Goal: Information Seeking & Learning: Learn about a topic

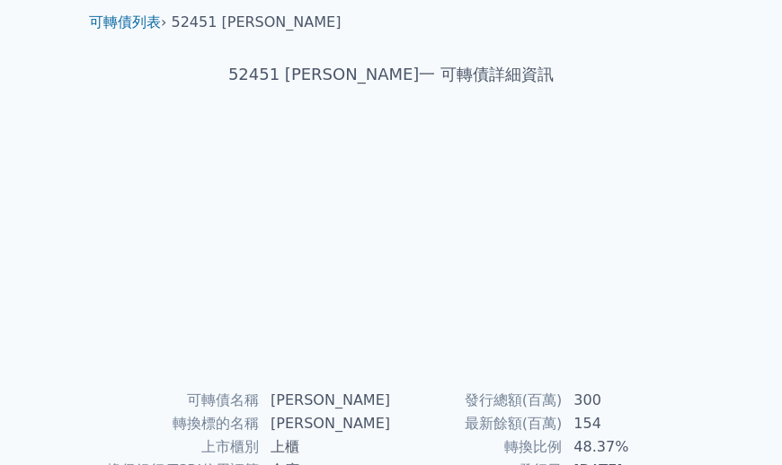
scroll to position [40, 0]
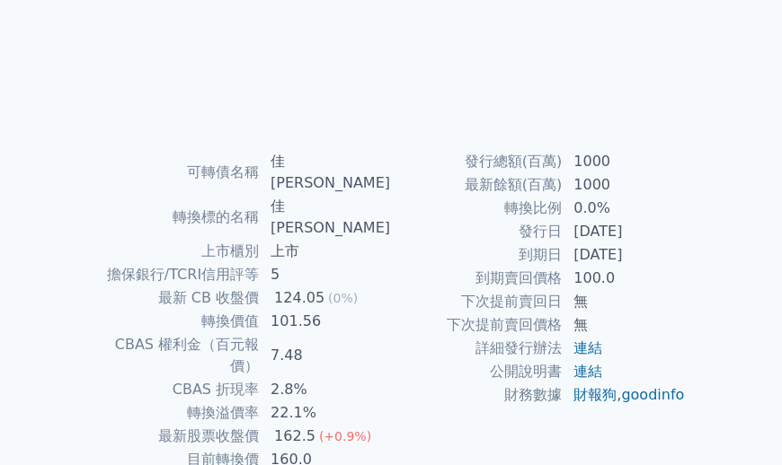
scroll to position [332, 0]
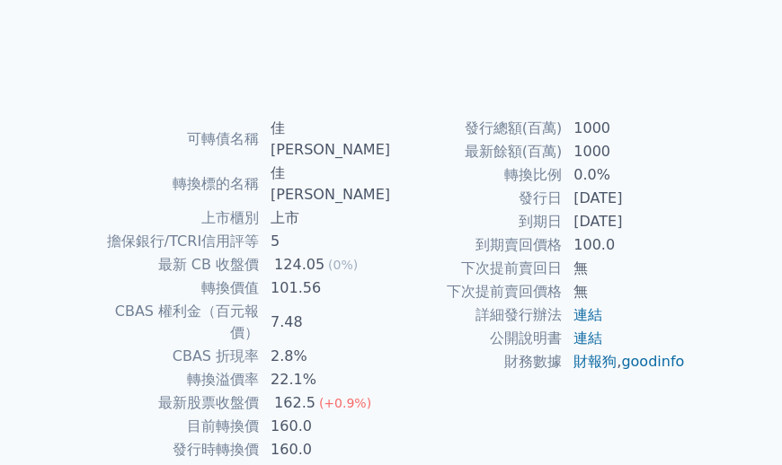
click at [391, 207] on td "上市" at bounding box center [325, 218] width 131 height 23
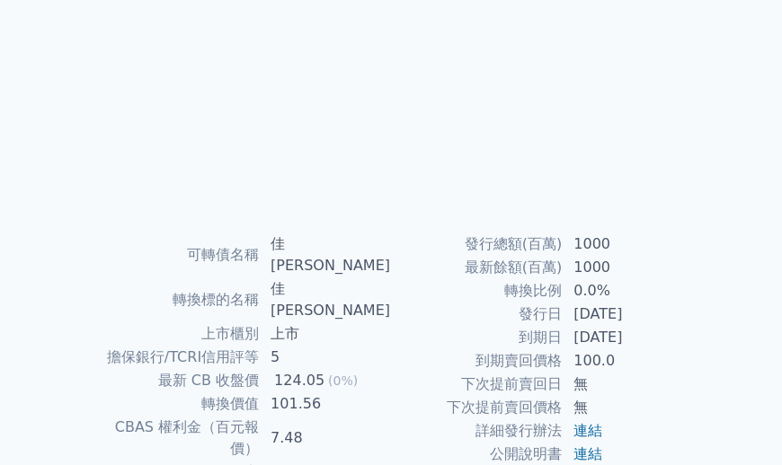
scroll to position [13, 0]
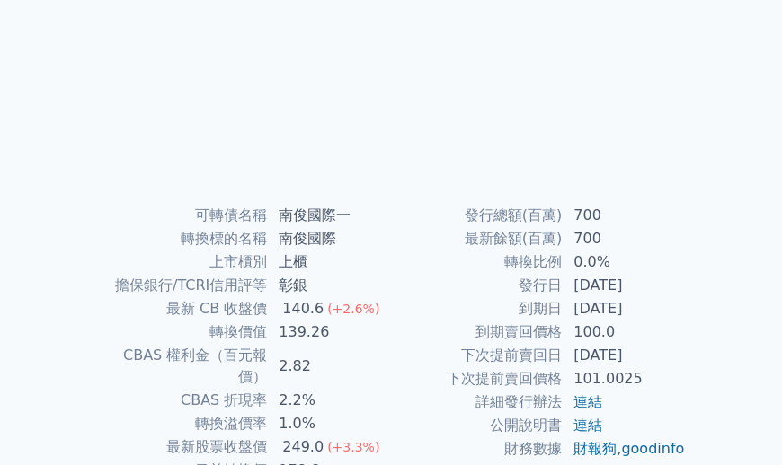
scroll to position [299, 0]
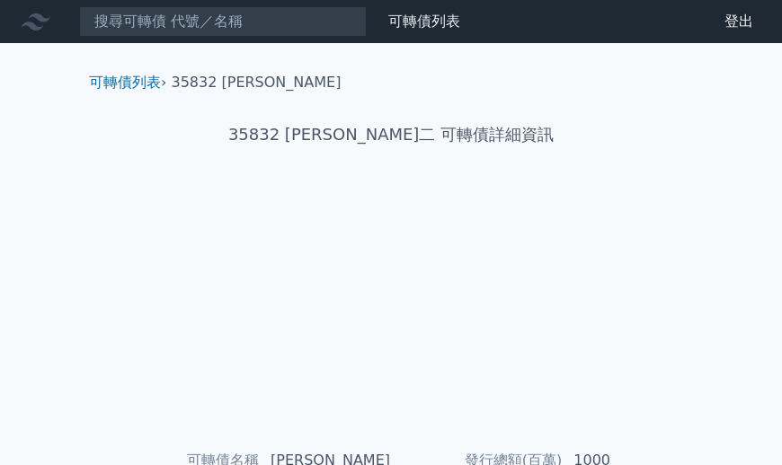
scroll to position [28, 0]
